Goal: Information Seeking & Learning: Learn about a topic

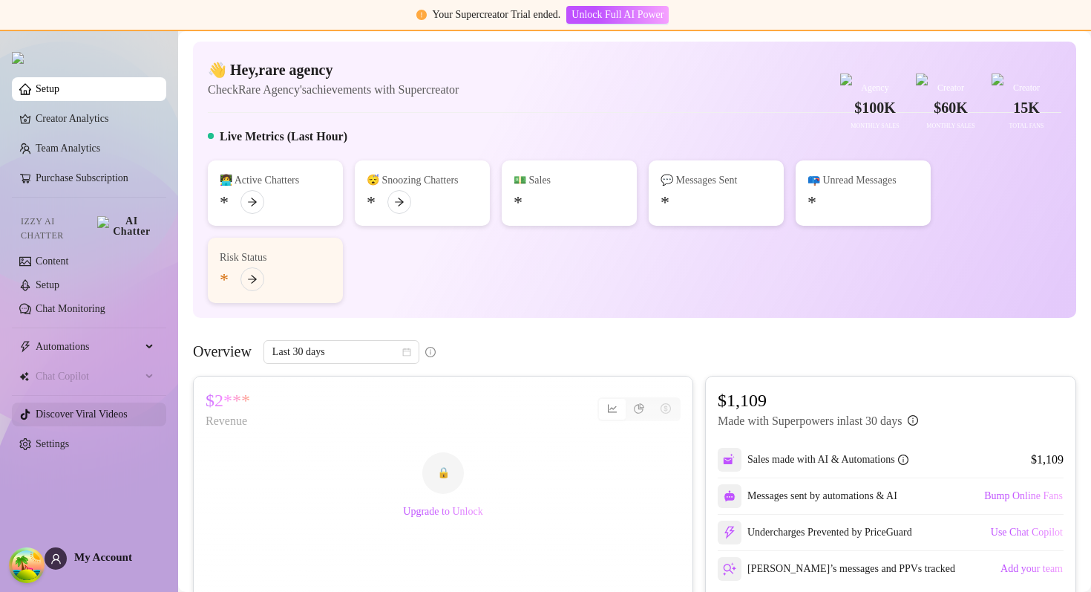
click at [83, 409] on link "Discover Viral Videos" at bounding box center [82, 413] width 92 height 11
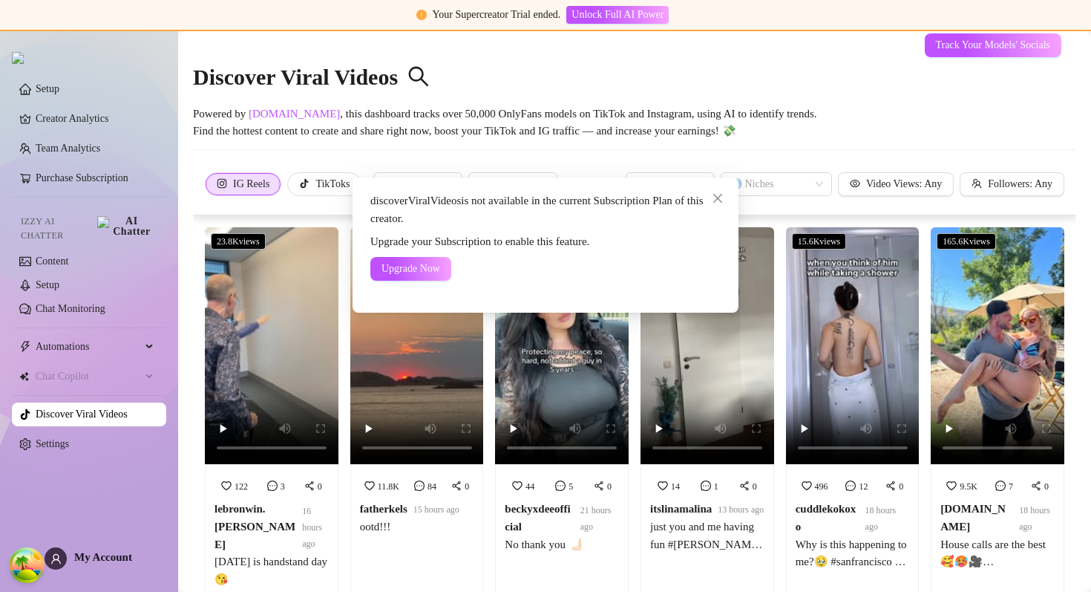
click at [226, 428] on div "discoverViralVideos is not available in the current Subscription Plan of this c…" at bounding box center [545, 296] width 1091 height 592
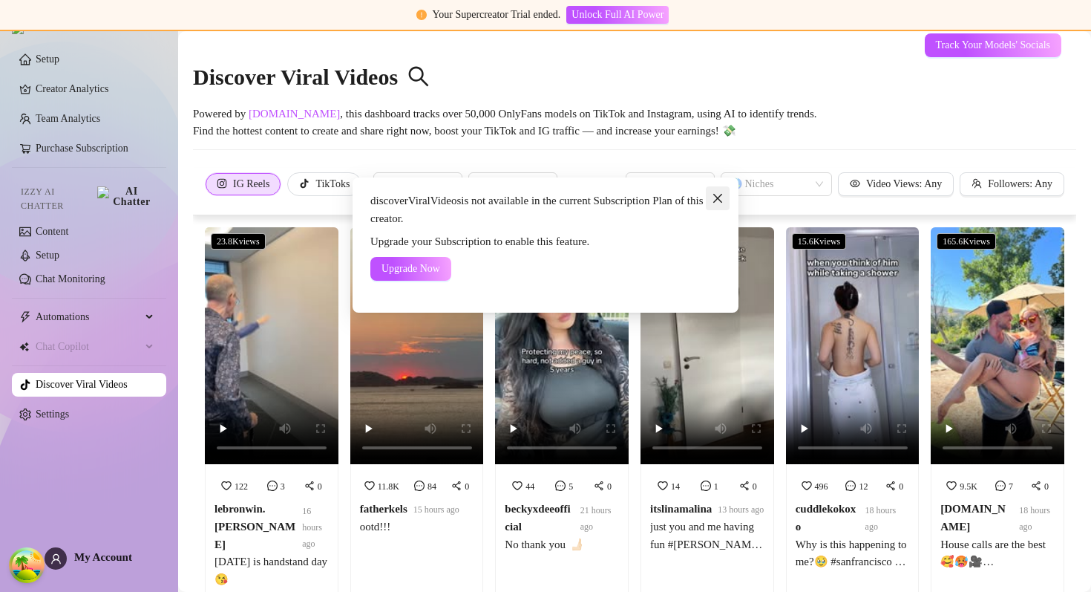
click at [719, 197] on icon "close" at bounding box center [718, 198] width 12 height 12
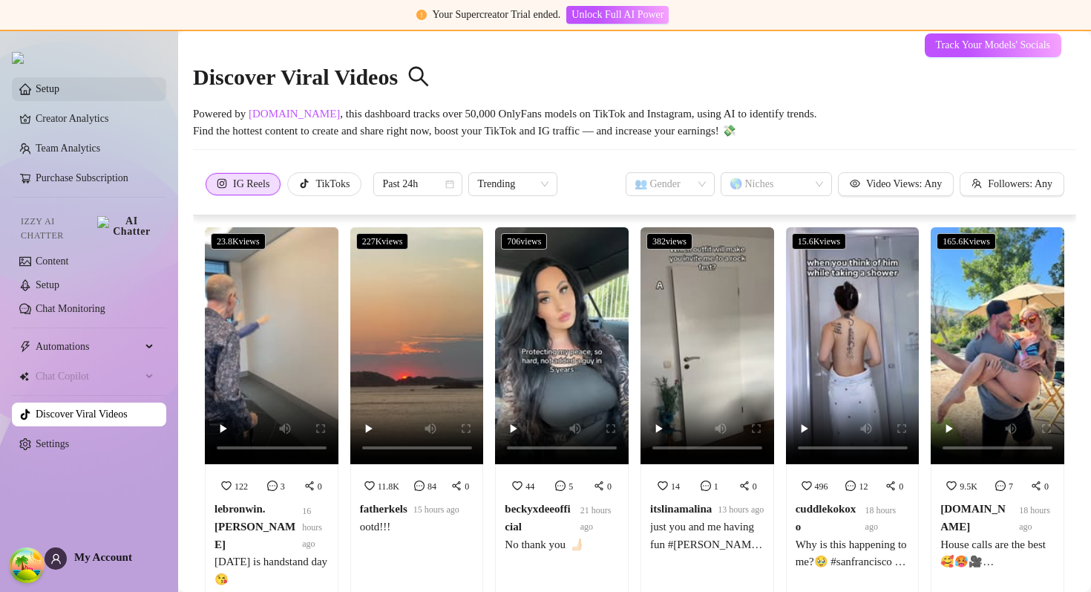
click at [59, 94] on link "Setup" at bounding box center [48, 88] width 24 height 11
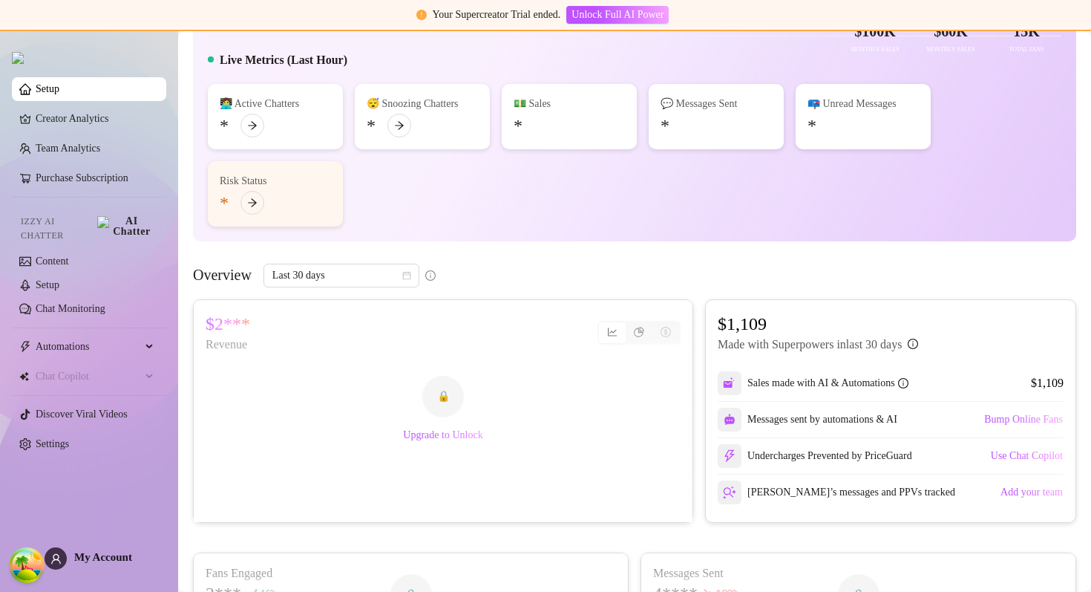
scroll to position [69, 0]
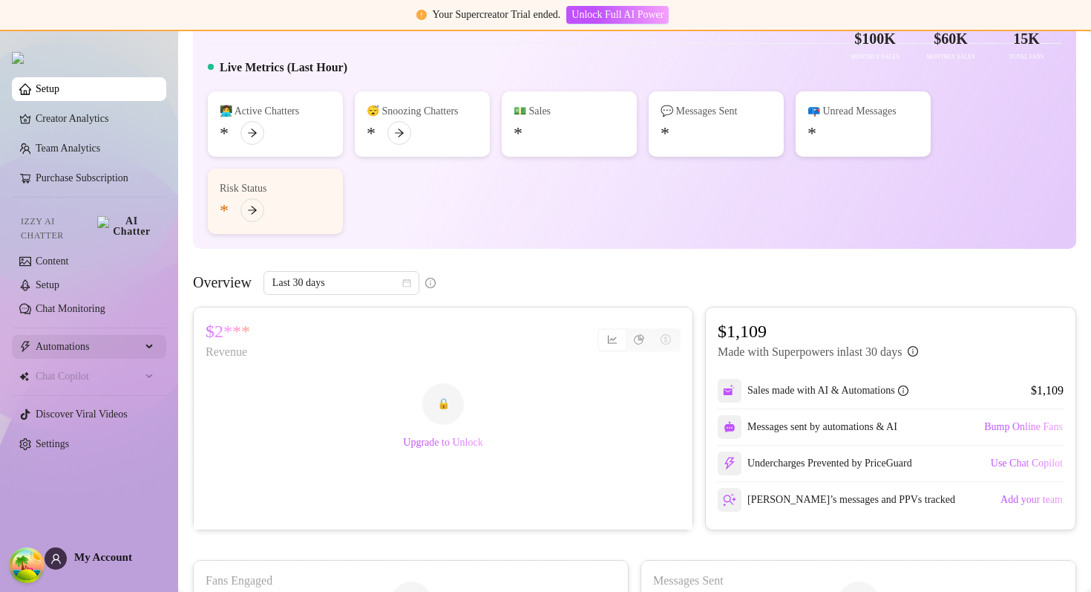
click at [95, 336] on span "Automations" at bounding box center [88, 347] width 105 height 24
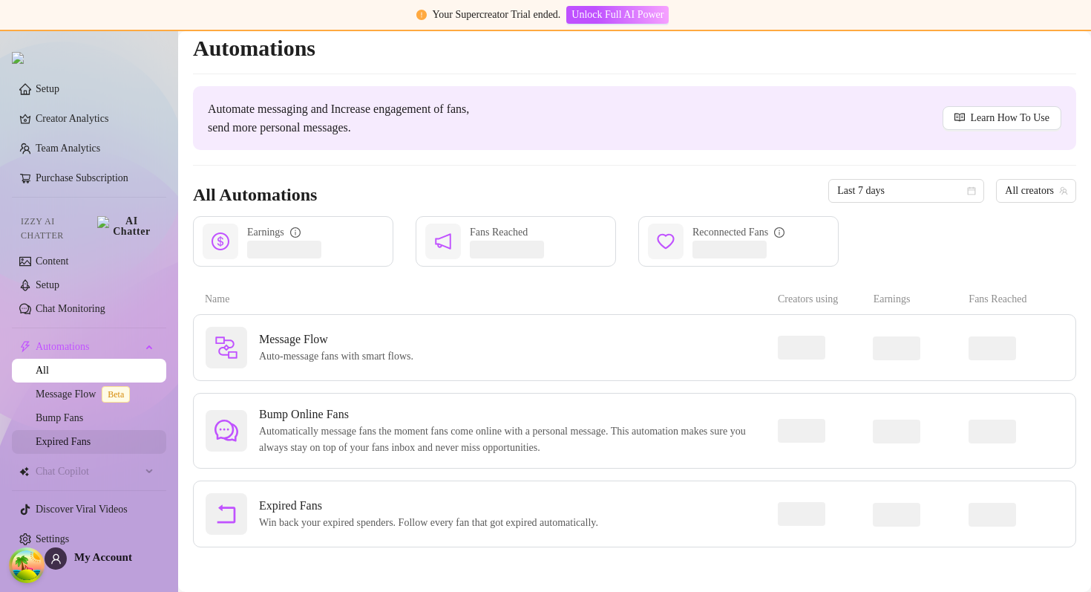
click at [91, 436] on link "Expired Fans" at bounding box center [63, 441] width 55 height 11
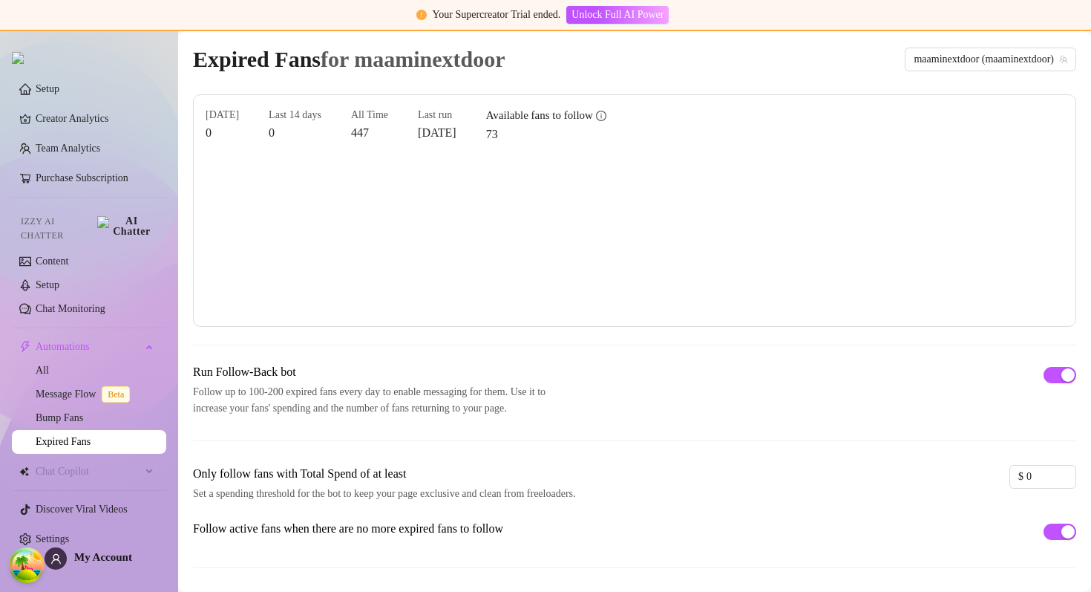
click at [496, 62] on span "for maaminextdoor" at bounding box center [413, 59] width 185 height 24
click at [68, 117] on link "Creator Analytics" at bounding box center [95, 119] width 119 height 24
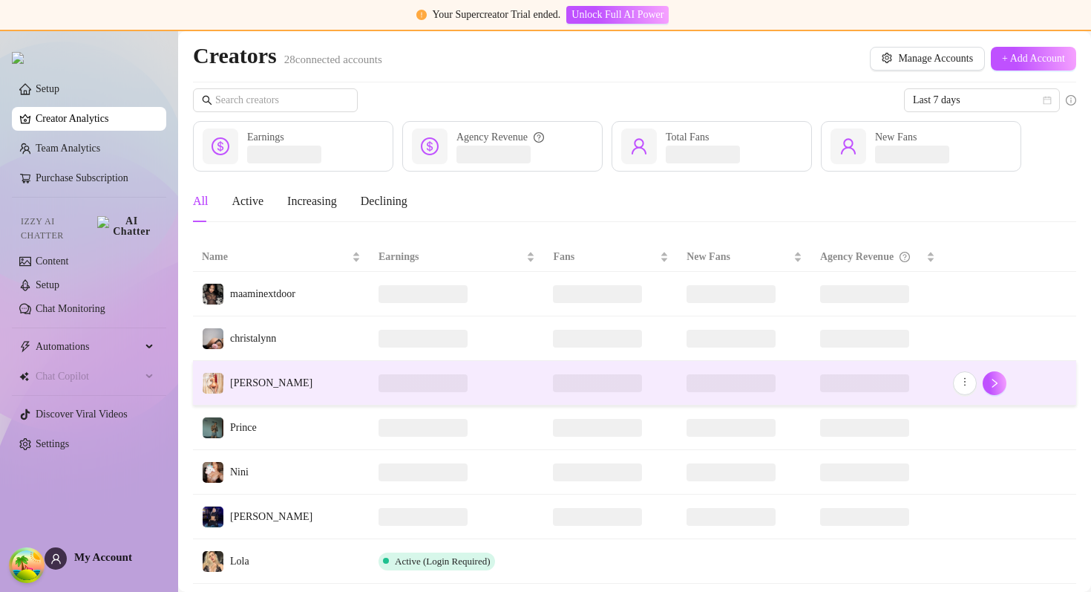
click at [332, 391] on td "[PERSON_NAME]" at bounding box center [281, 383] width 177 height 45
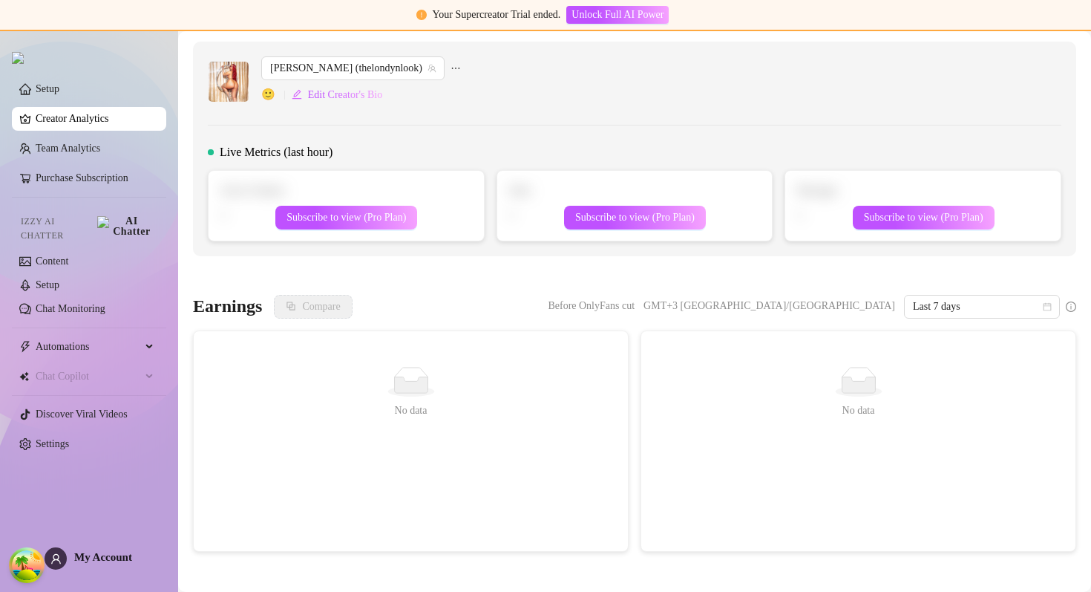
click at [232, 85] on img at bounding box center [229, 82] width 40 height 40
click at [546, 114] on div "stacy (thelondynlook) 🙂 Edit Creator's Bio Live Metrics (last hour) Active Chat…" at bounding box center [634, 149] width 883 height 215
click at [100, 153] on link "Team Analytics" at bounding box center [68, 148] width 65 height 11
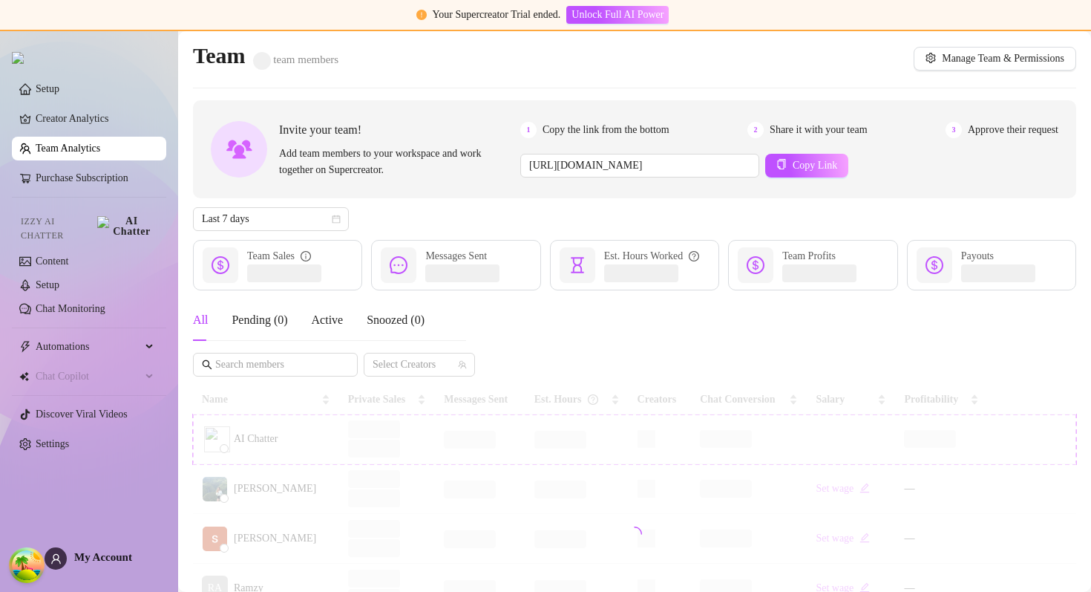
click at [304, 493] on td "[PERSON_NAME]" at bounding box center [266, 489] width 146 height 50
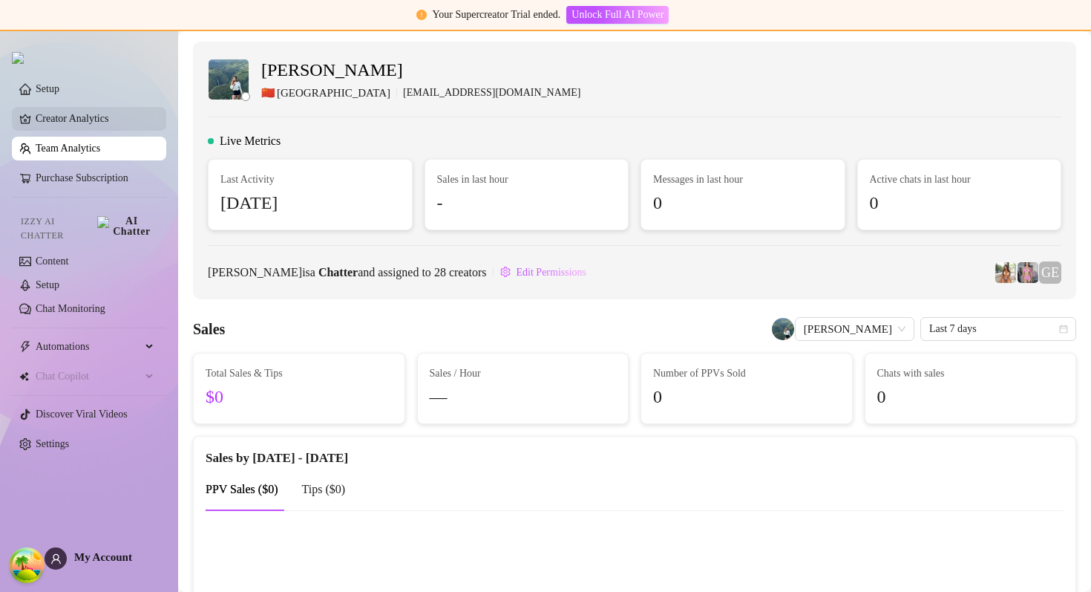
click at [79, 126] on link "Creator Analytics" at bounding box center [95, 119] width 119 height 24
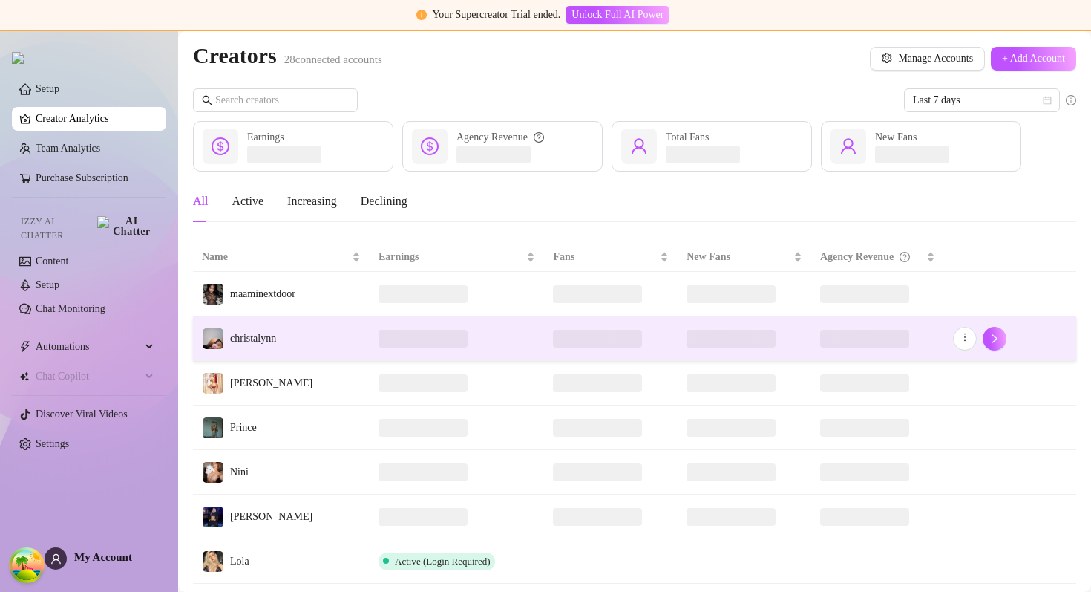
click at [301, 339] on td "christalynn" at bounding box center [281, 338] width 177 height 45
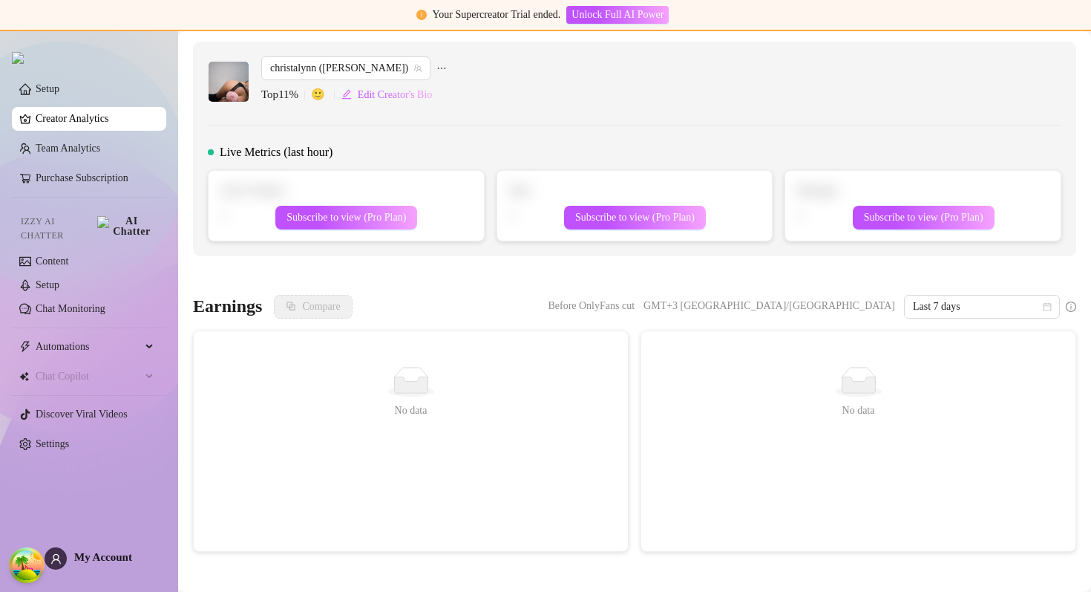
click at [108, 124] on link "Creator Analytics" at bounding box center [95, 119] width 119 height 24
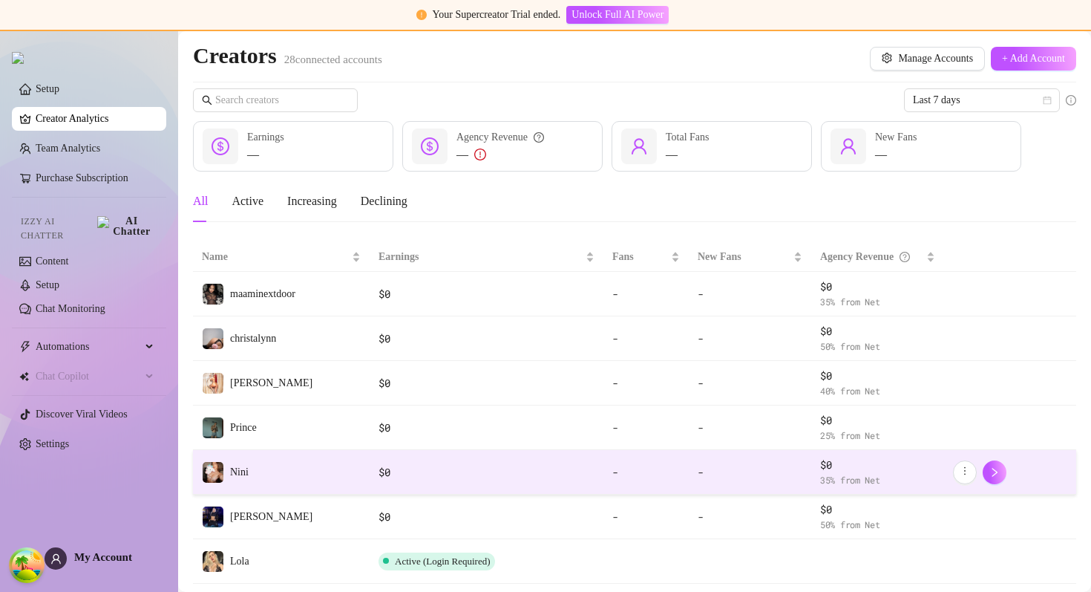
click at [402, 455] on td "$ 0" at bounding box center [487, 472] width 234 height 45
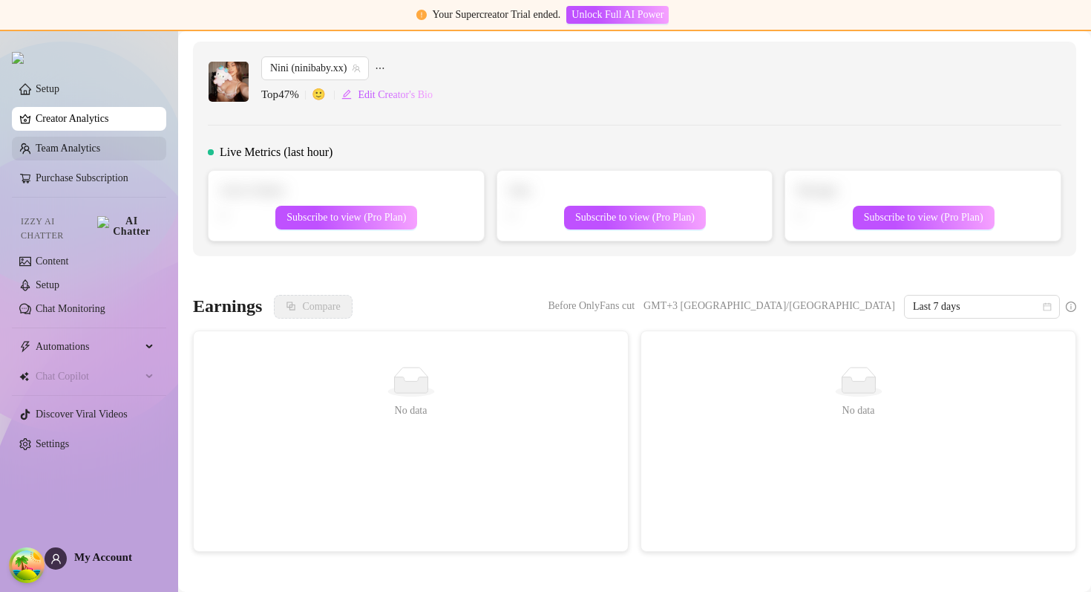
click at [100, 144] on link "Team Analytics" at bounding box center [68, 148] width 65 height 11
